Goal: Transaction & Acquisition: Book appointment/travel/reservation

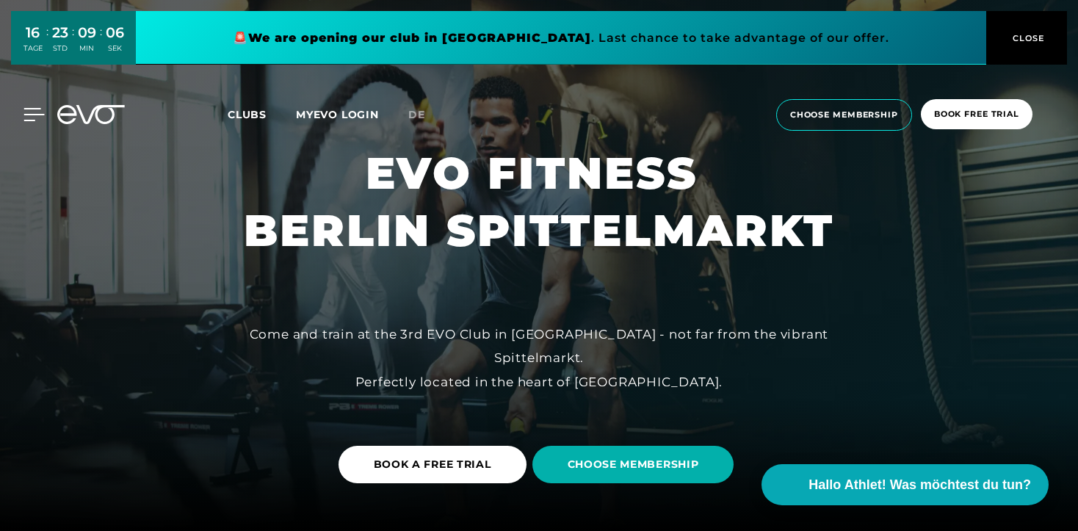
click at [29, 116] on icon at bounding box center [33, 114] width 21 height 13
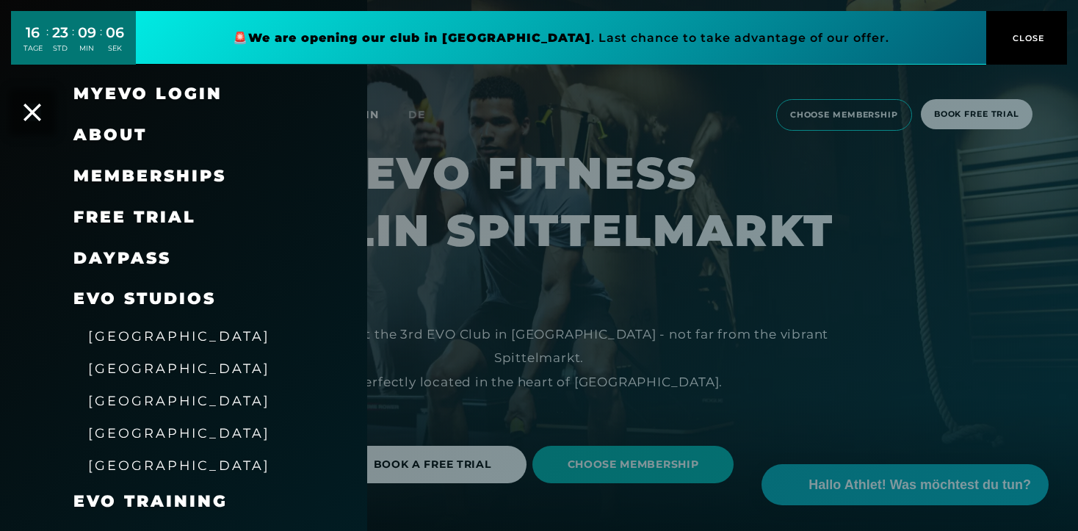
click at [57, 112] on div "MyEVO Login" at bounding box center [183, 93] width 367 height 41
click at [26, 112] on icon at bounding box center [32, 112] width 19 height 19
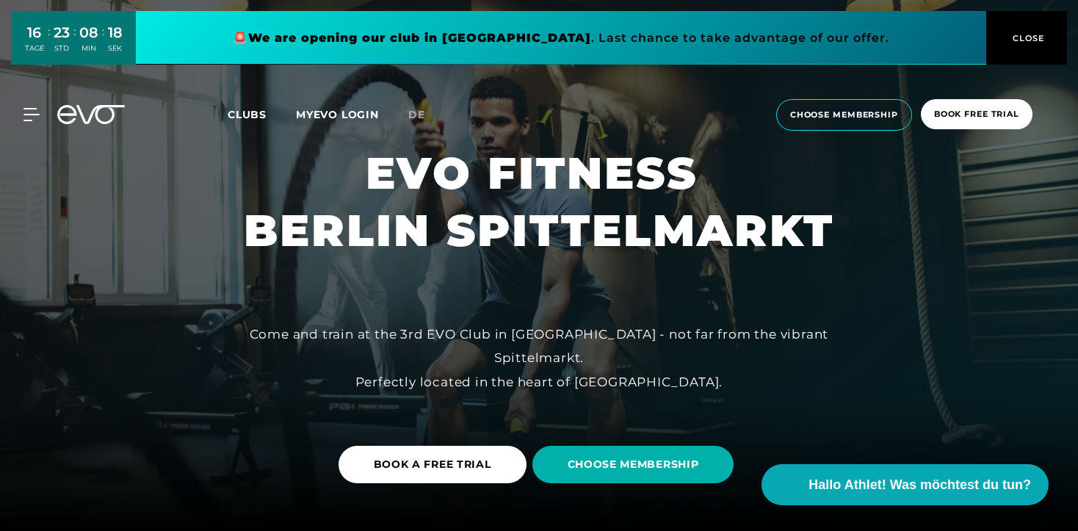
click at [1041, 46] on button "CLOSE" at bounding box center [1026, 38] width 81 height 54
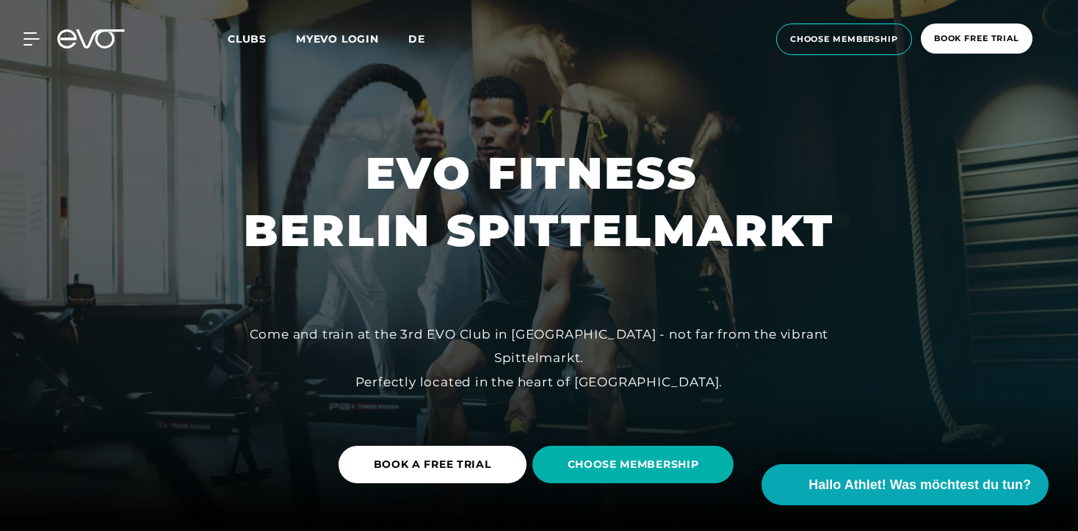
click at [413, 44] on span "de" at bounding box center [416, 38] width 17 height 13
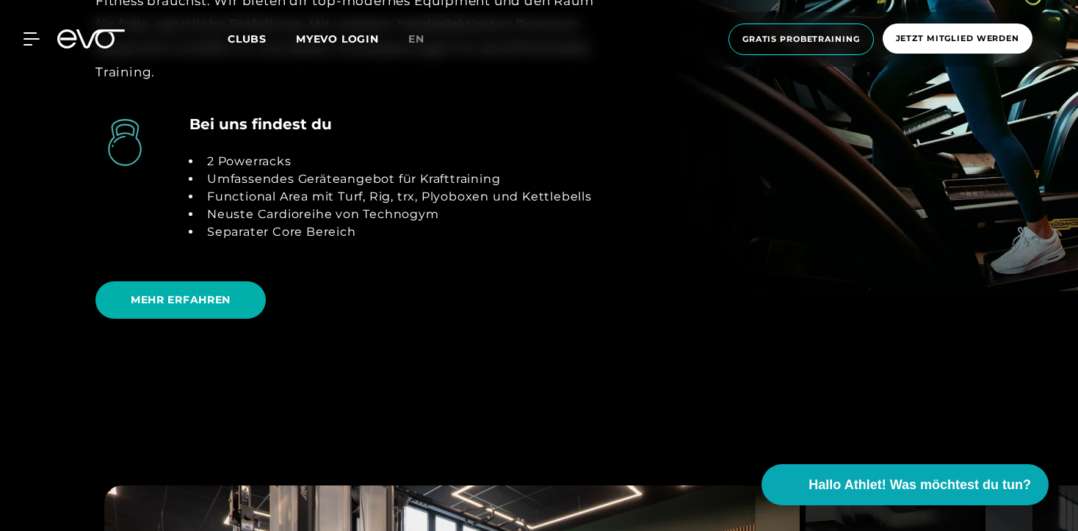
scroll to position [3491, 1]
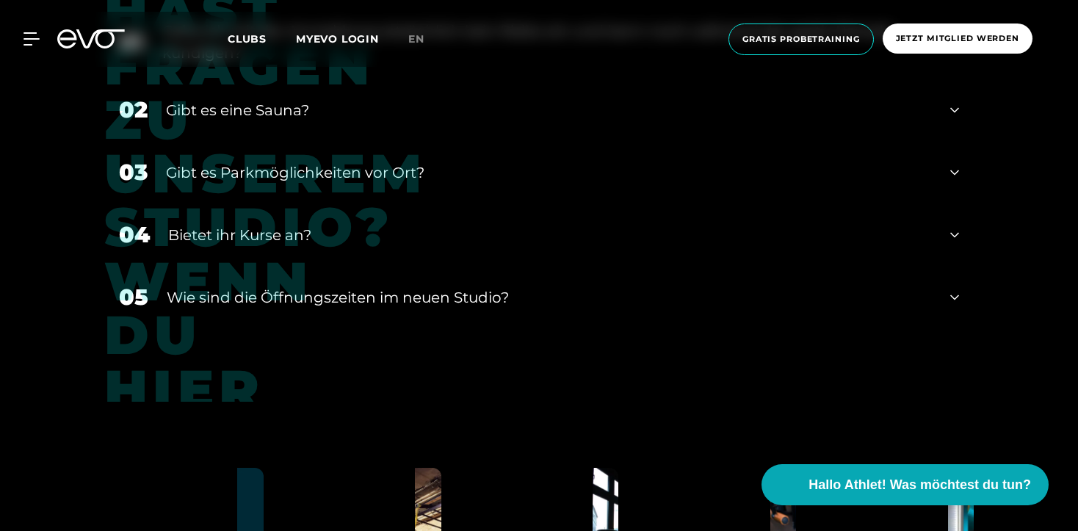
click at [432, 286] on div "​Wie sind die Öffnungszeiten im neuen Studio?" at bounding box center [549, 297] width 765 height 22
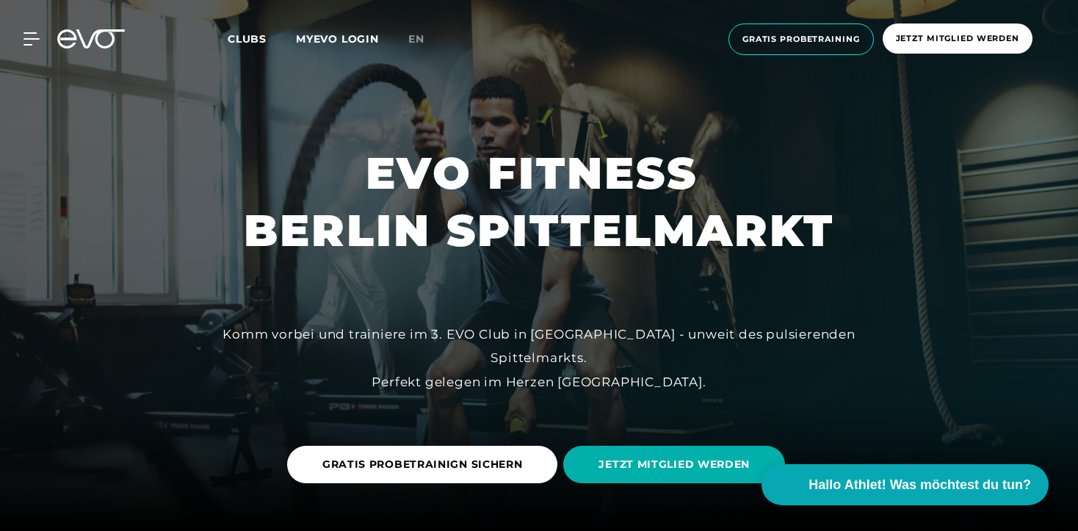
scroll to position [0, 0]
click at [85, 26] on div "MyEVO Login Über EVO Mitgliedschaften Probetraining TAGESPASS EVO Studios [GEOG…" at bounding box center [539, 39] width 1072 height 55
click at [88, 40] on icon at bounding box center [91, 38] width 68 height 19
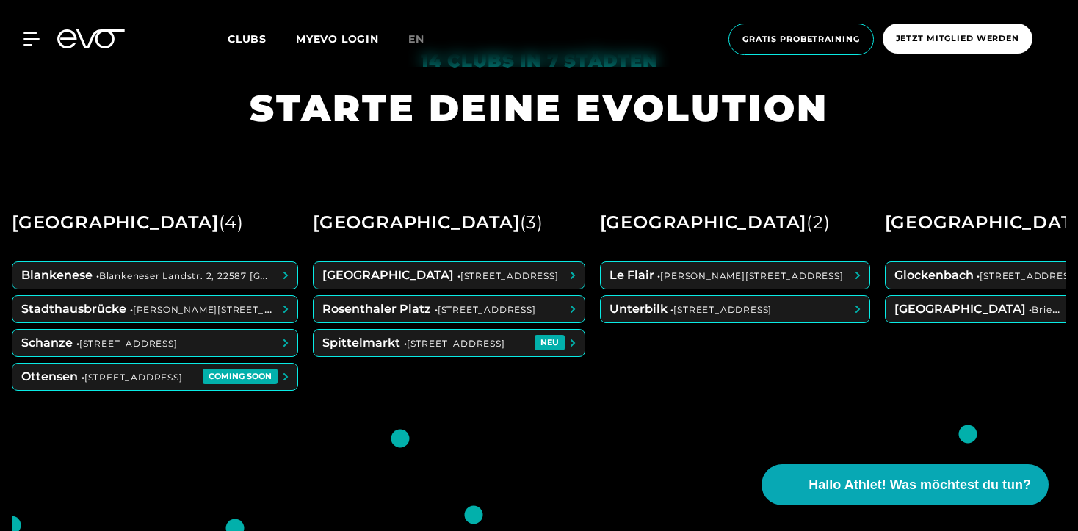
scroll to position [535, 0]
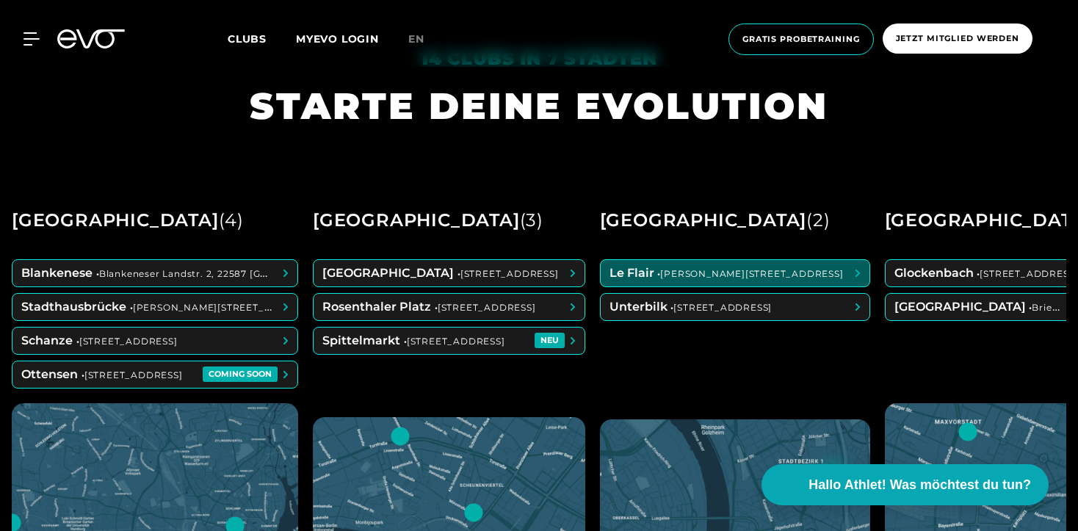
click at [664, 269] on span at bounding box center [735, 273] width 269 height 26
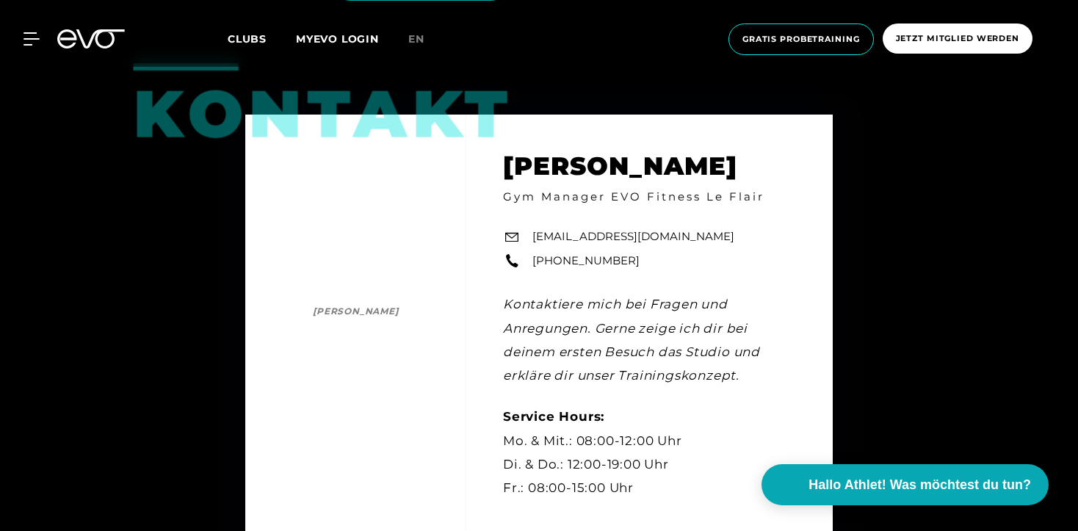
scroll to position [3750, 0]
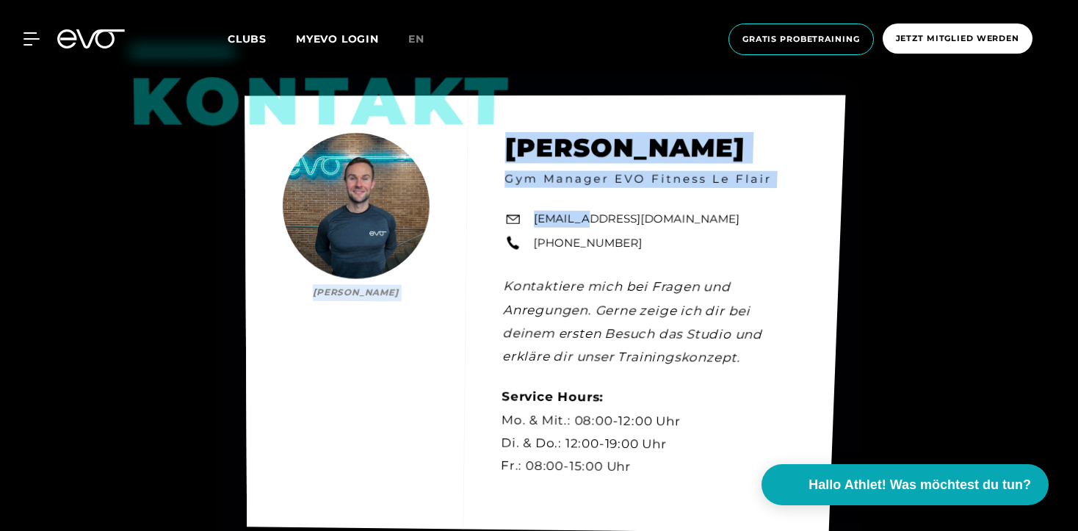
drag, startPoint x: 651, startPoint y: 211, endPoint x: 576, endPoint y: 213, distance: 75.7
click at [576, 213] on div "Kontakt [PERSON_NAME] [PERSON_NAME] Gym Manager EVO Fitness Le Flair [EMAIL_ADD…" at bounding box center [544, 314] width 601 height 438
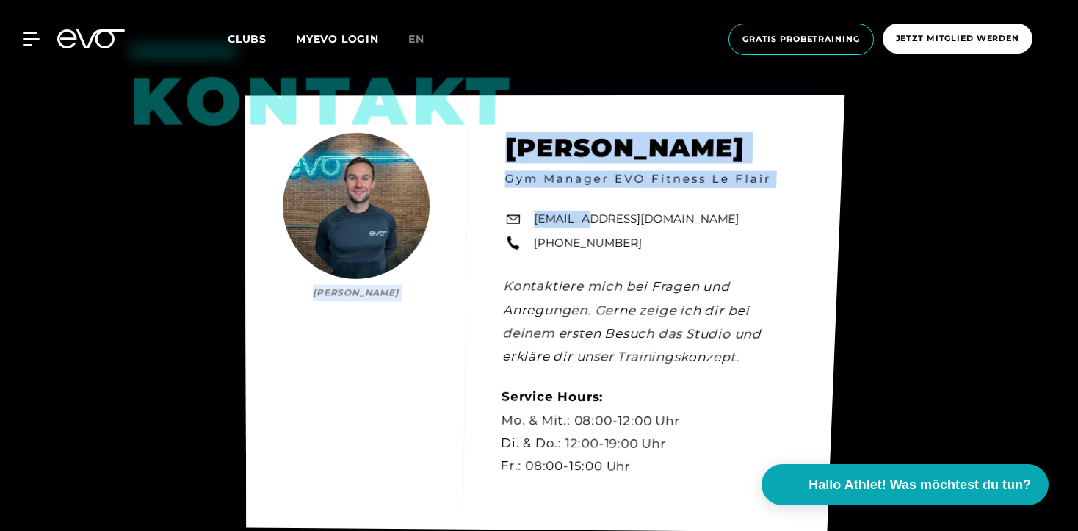
click at [561, 224] on div "Kontakt [PERSON_NAME] [PERSON_NAME] Gym Manager EVO Fitness Le Flair [EMAIL_ADD…" at bounding box center [544, 313] width 600 height 436
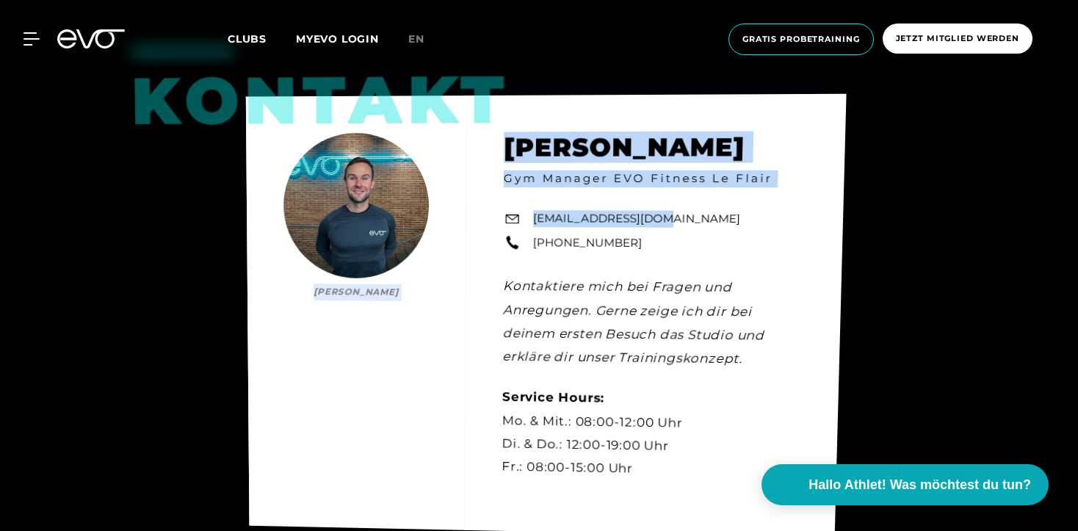
drag, startPoint x: 654, startPoint y: 215, endPoint x: 637, endPoint y: 215, distance: 16.9
click at [637, 217] on div "Kontakt [PERSON_NAME] [PERSON_NAME] Gym Manager EVO Fitness Le Flair [EMAIL_ADD…" at bounding box center [546, 315] width 601 height 443
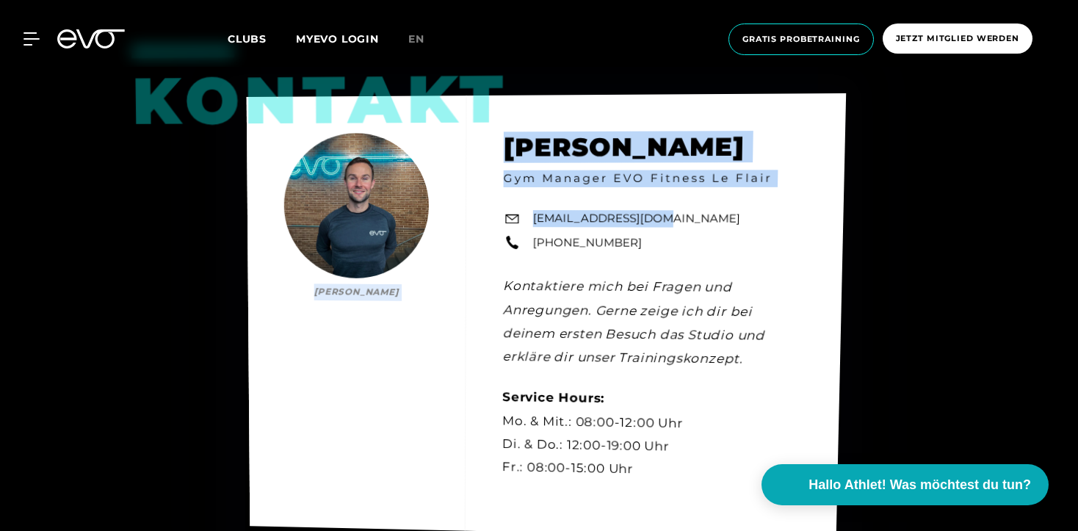
click at [655, 228] on div "Kontakt [PERSON_NAME] [PERSON_NAME] Gym Manager EVO Fitness Le Flair [EMAIL_ADD…" at bounding box center [547, 315] width 600 height 445
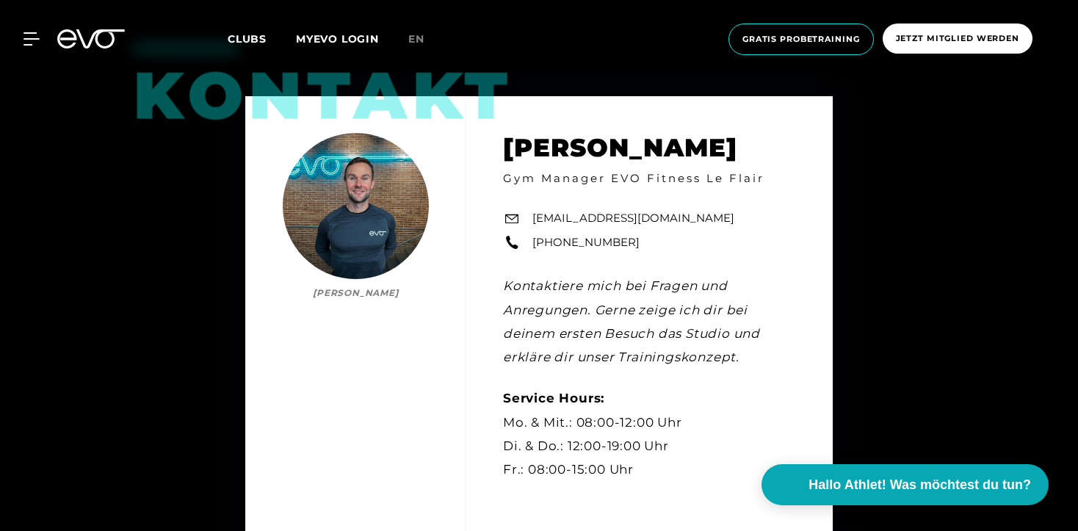
click at [81, 46] on icon at bounding box center [91, 38] width 68 height 19
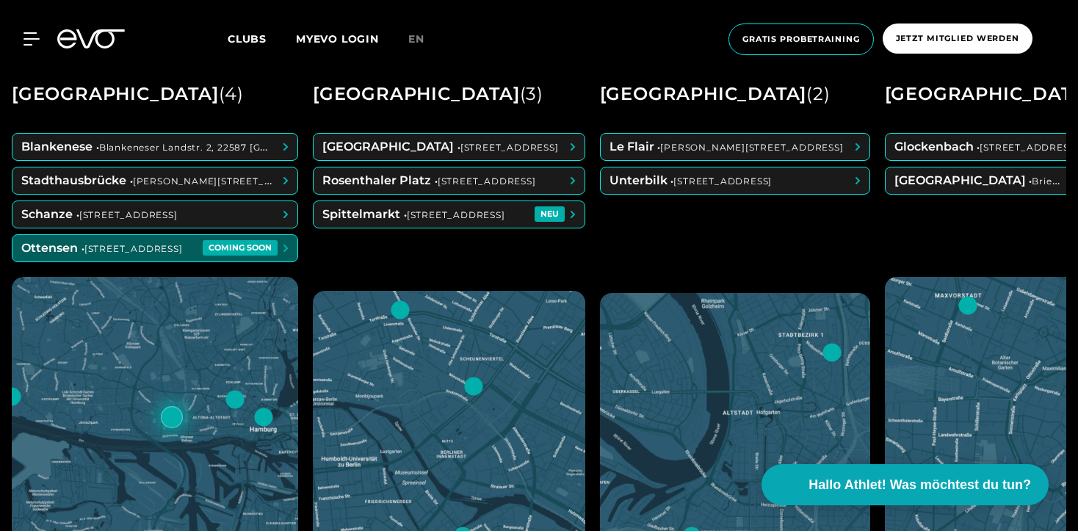
click at [225, 247] on span at bounding box center [154, 248] width 285 height 26
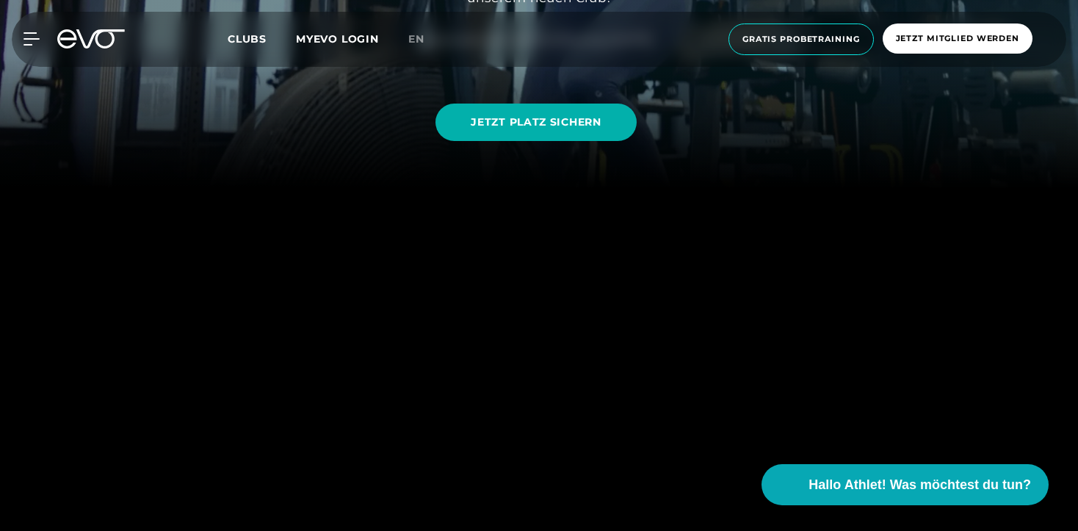
scroll to position [330, 0]
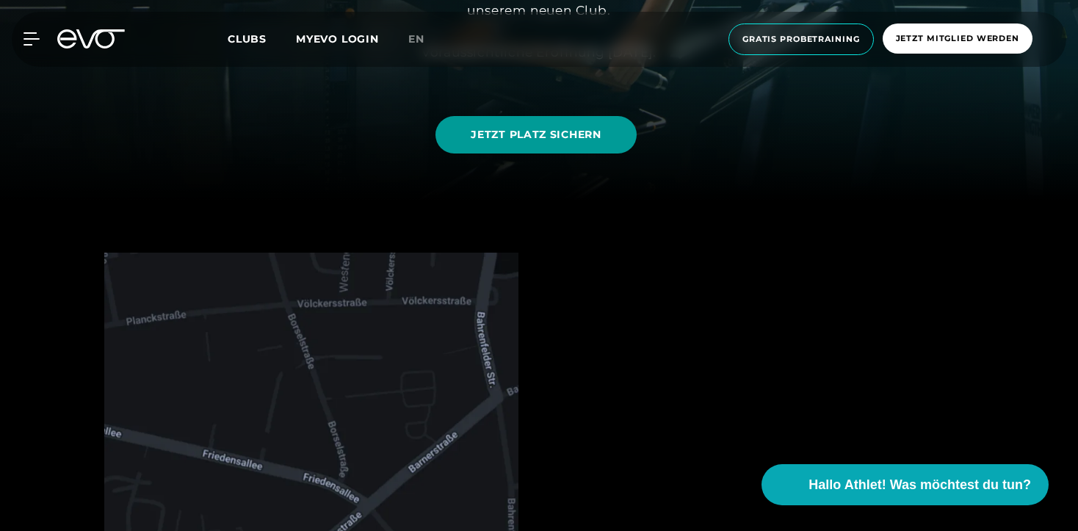
click at [559, 145] on link "JETZT PLATZ SICHERN" at bounding box center [535, 134] width 200 height 37
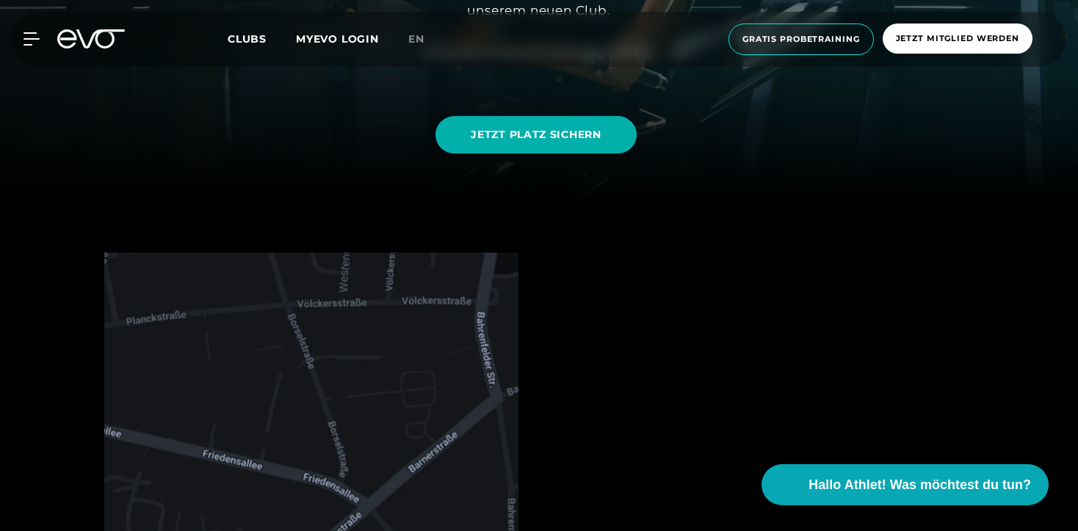
click at [102, 31] on icon at bounding box center [100, 38] width 48 height 19
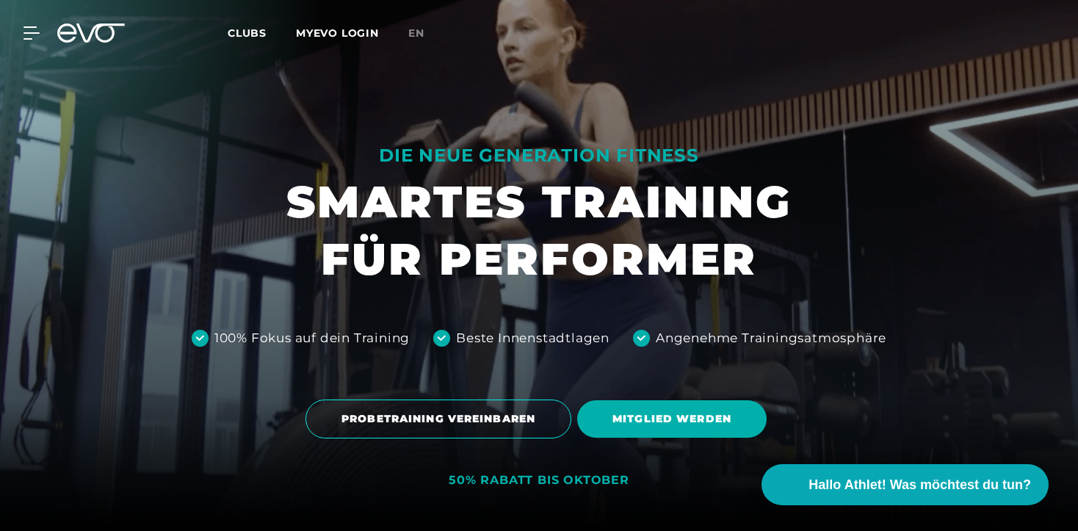
click at [90, 36] on icon at bounding box center [100, 32] width 48 height 19
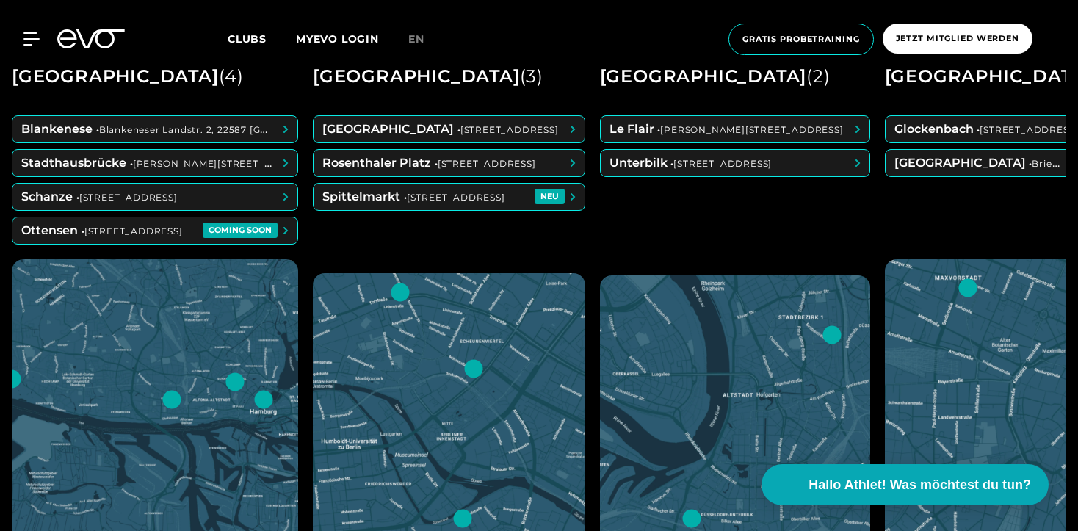
scroll to position [678, 0]
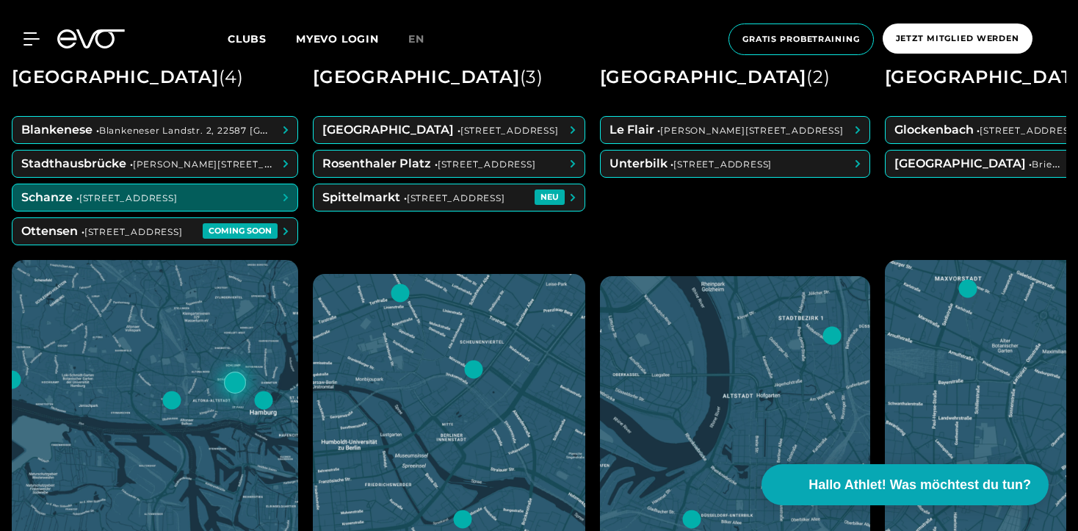
click at [179, 190] on span at bounding box center [154, 197] width 285 height 26
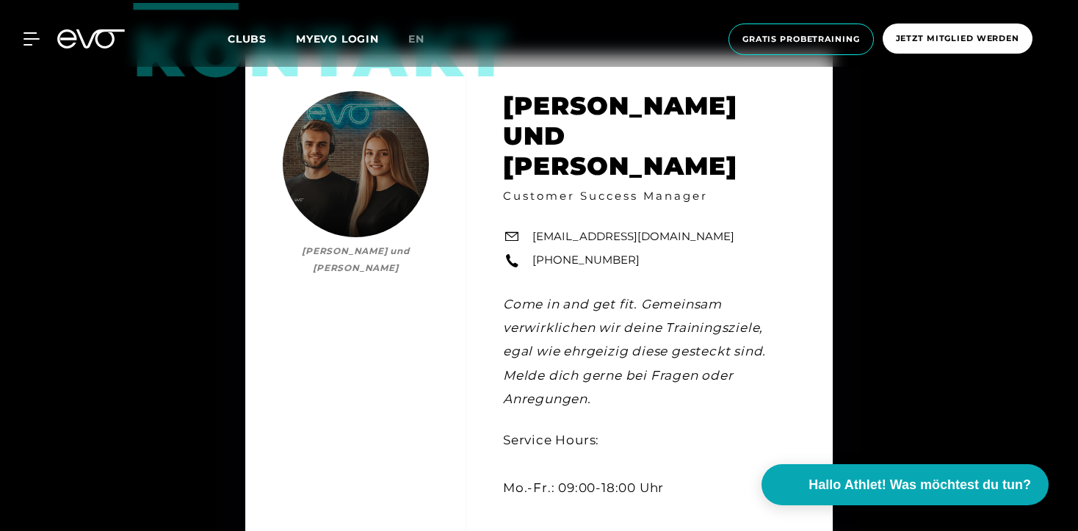
scroll to position [4047, 0]
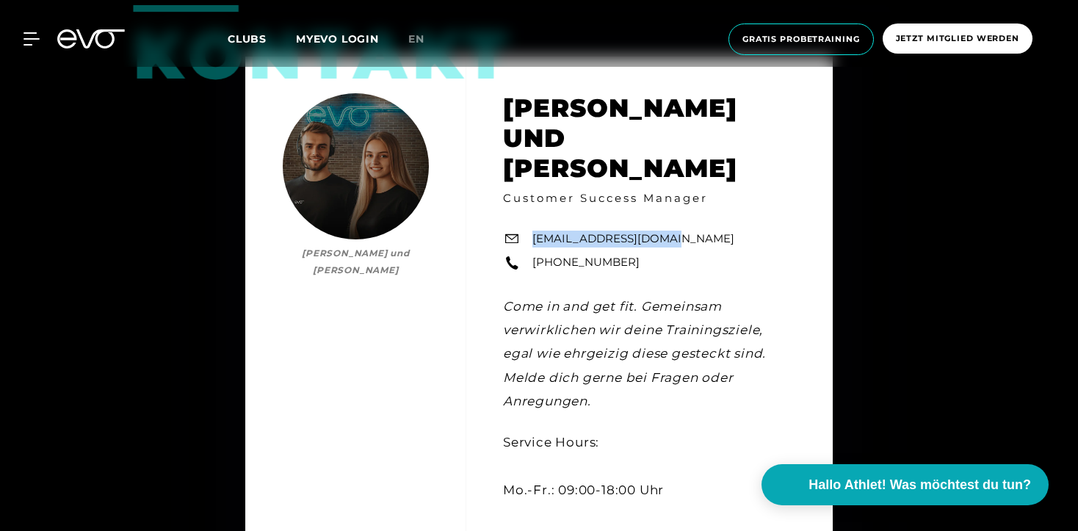
click at [87, 40] on icon at bounding box center [91, 38] width 68 height 19
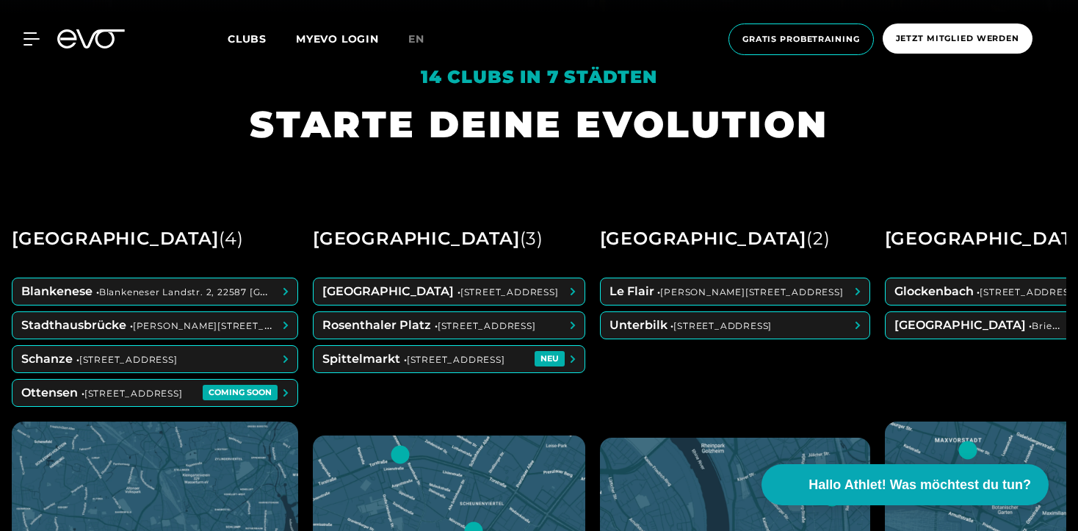
scroll to position [515, 0]
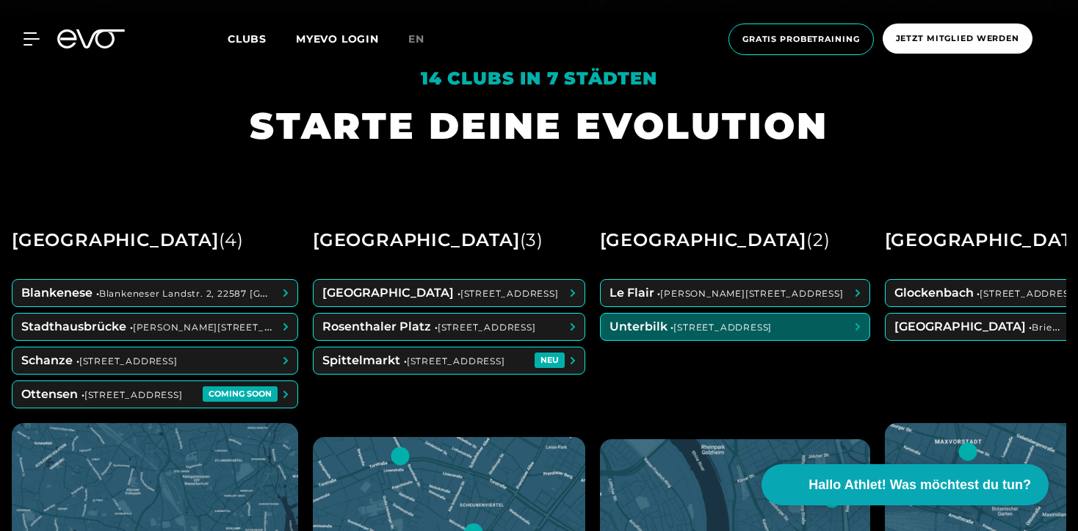
click at [733, 329] on span at bounding box center [735, 326] width 269 height 26
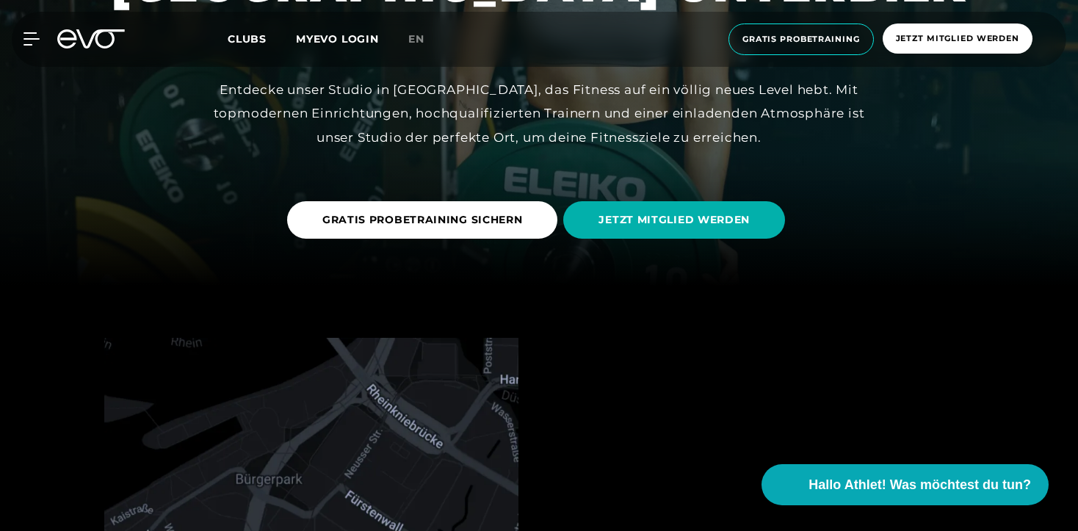
scroll to position [246, 0]
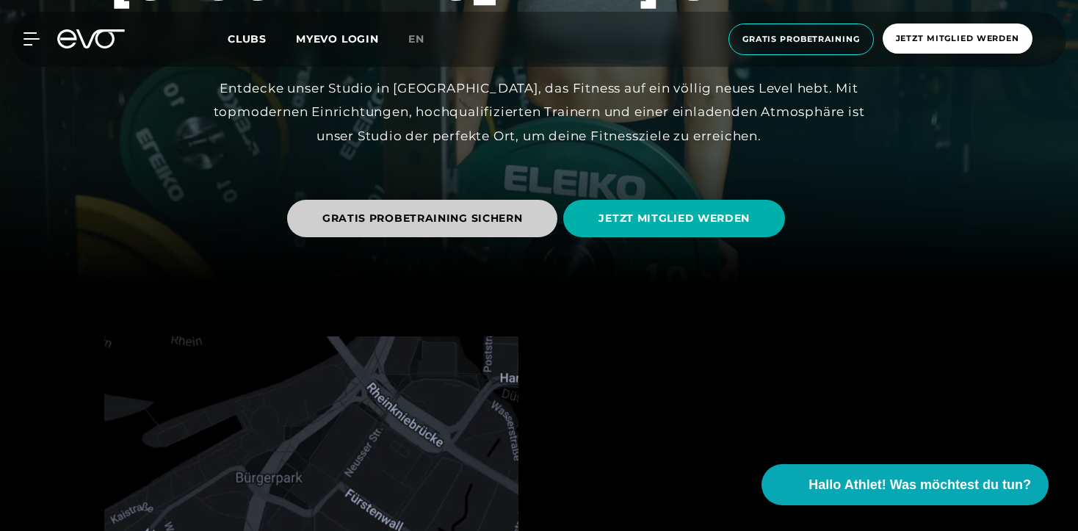
click at [431, 206] on span "GRATIS PROBETRAINING SICHERN" at bounding box center [422, 218] width 271 height 37
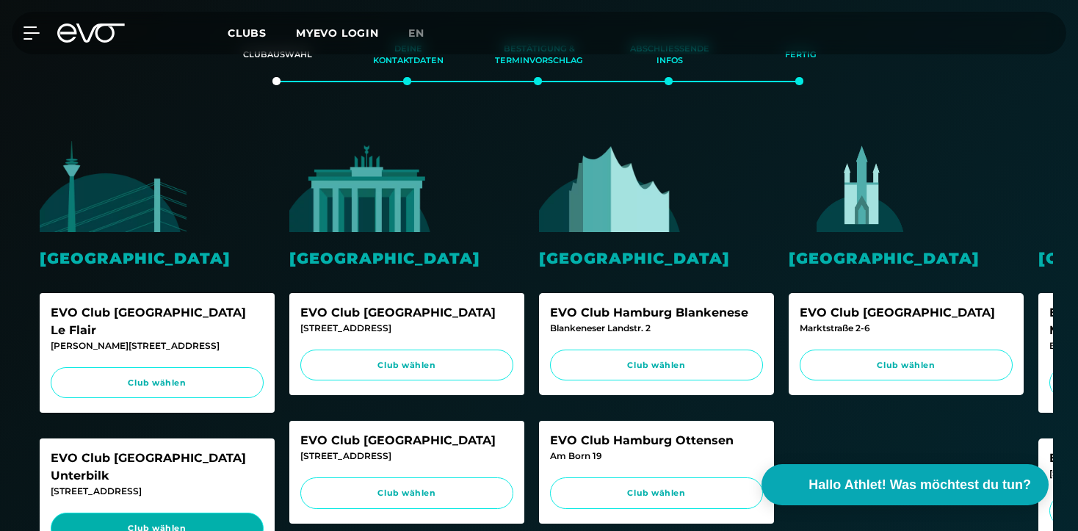
click at [234, 512] on link "Club wählen" at bounding box center [157, 528] width 213 height 32
